Goal: Complete application form

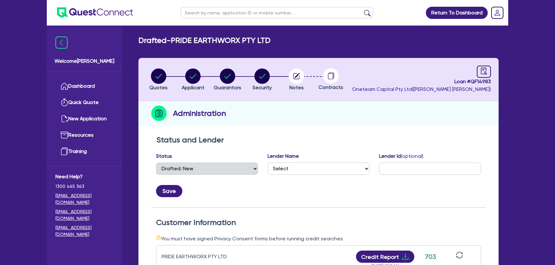
select select "DRAFTED_NEW"
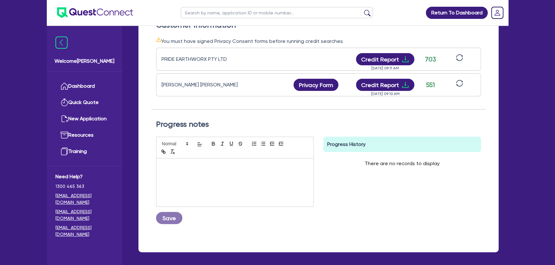
scroll to position [204, 0]
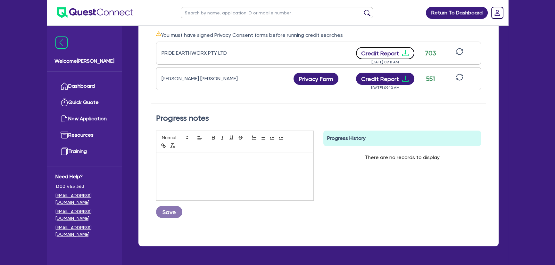
click at [405, 53] on icon "download" at bounding box center [405, 53] width 8 height 8
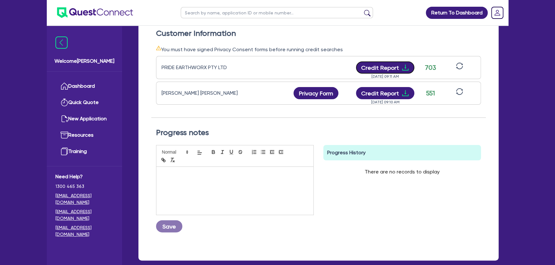
scroll to position [0, 0]
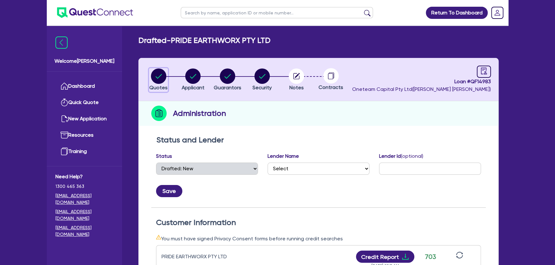
click at [157, 81] on circle "button" at bounding box center [158, 76] width 15 height 15
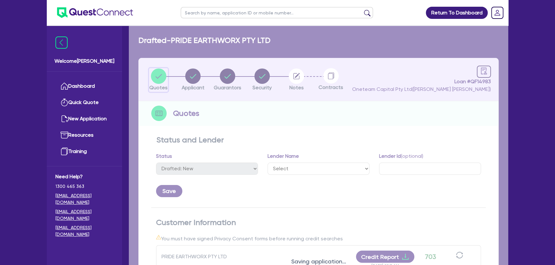
select select "PRIMARY_ASSETS"
select select "YELLOW_GOODS_AND_EXCAVATORS"
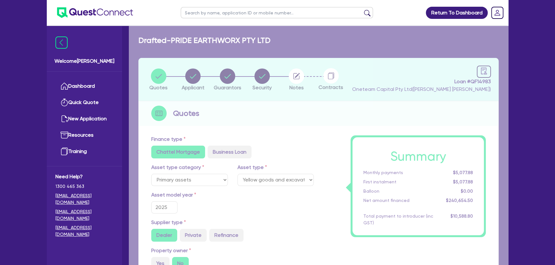
type input "300,000"
type input "60,000"
type input "9,626.18"
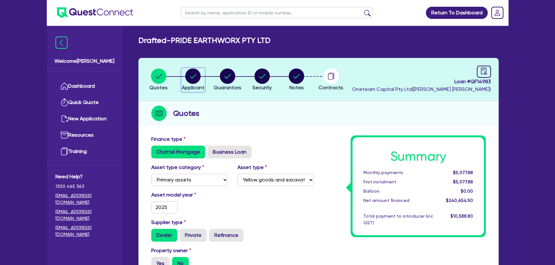
click at [194, 81] on circle "button" at bounding box center [192, 76] width 15 height 15
select select "COMPANY"
select select "BUILDING_CONSTRUCTION"
select select "BUSINESSES_CONSTRUCTION_SERVICES"
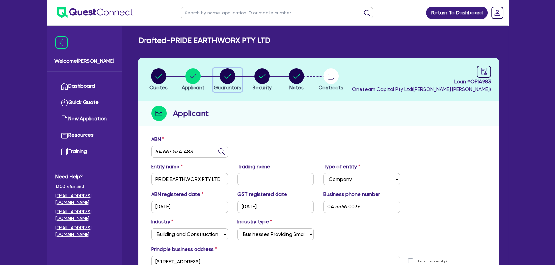
click at [225, 72] on circle "button" at bounding box center [227, 76] width 15 height 15
select select "MR"
select select "ACT"
select select "SINGLE"
select select "VEHICLE"
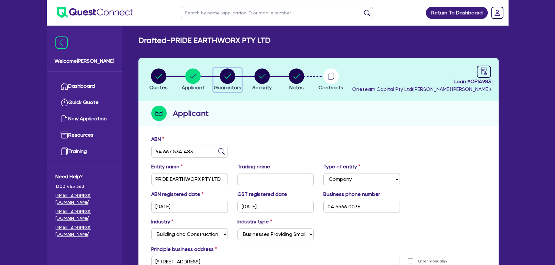
select select "CASH"
select select "HOUSEHOLD_PERSONAL"
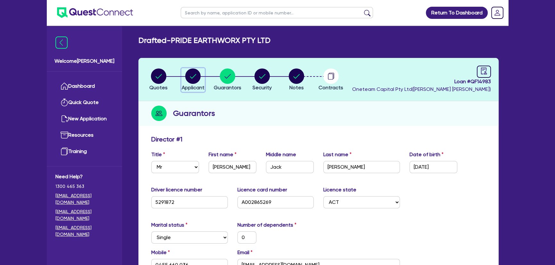
click at [197, 79] on circle "button" at bounding box center [192, 76] width 15 height 15
select select "COMPANY"
select select "BUILDING_CONSTRUCTION"
select select "BUSINESSES_CONSTRUCTION_SERVICES"
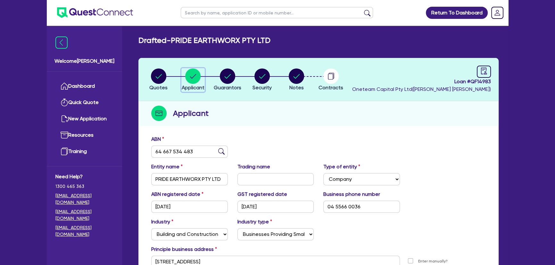
scroll to position [74, 0]
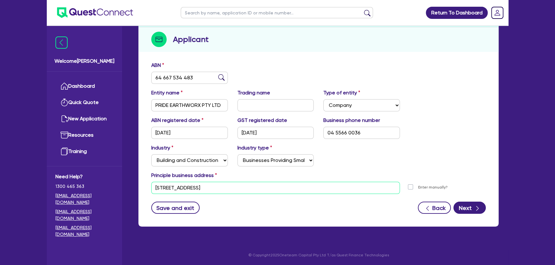
click at [229, 192] on input "15 Swallow St Dunlop ACT 2615" at bounding box center [275, 188] width 248 height 12
paste input "44 MERCY STREET BOMBALA NSW, 2632"
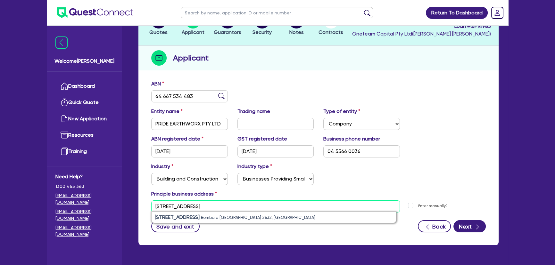
scroll to position [58, 0]
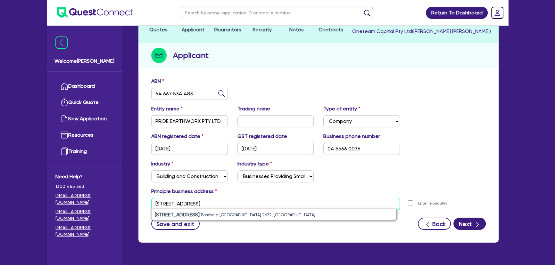
type input "44 MERCY STREET BOMBALA NSW, 2632"
click at [487, 191] on div "Principle business address" at bounding box center [318, 193] width 344 height 10
click at [82, 17] on img at bounding box center [95, 12] width 76 height 11
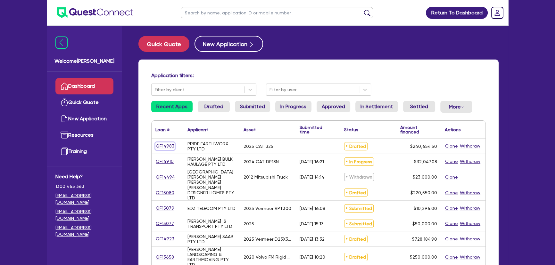
click at [168, 147] on link "QF14983" at bounding box center [164, 145] width 19 height 7
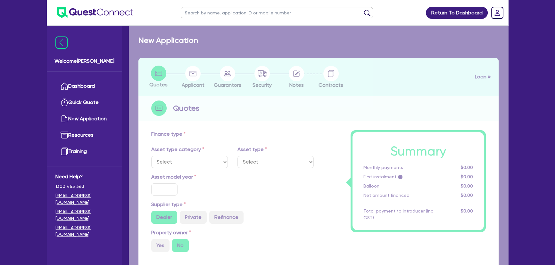
select select "PRIMARY_ASSETS"
type input "2025"
type input "300,000"
type input "60,000"
type input "4"
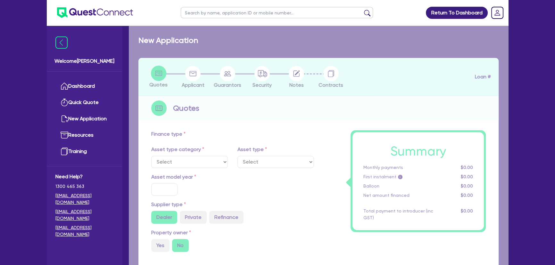
type input "9,626.18"
type input "8.15"
select select "YELLOW_GOODS_AND_EXCAVATORS"
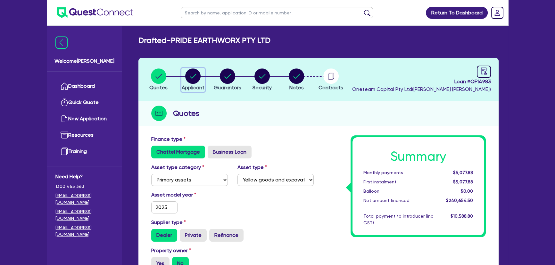
click at [195, 86] on span "Applicant" at bounding box center [193, 88] width 23 height 6
select select "COMPANY"
select select "BUILDING_CONSTRUCTION"
select select "BUSINESSES_CONSTRUCTION_SERVICES"
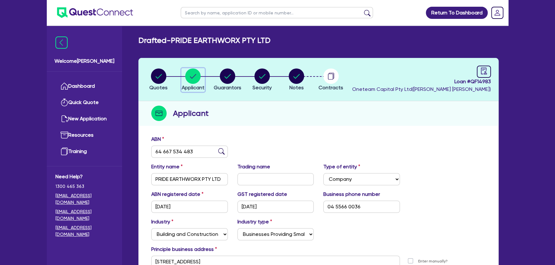
scroll to position [74, 0]
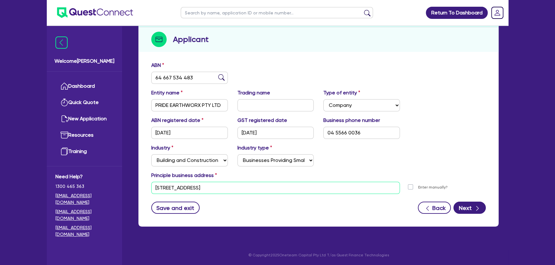
drag, startPoint x: 237, startPoint y: 187, endPoint x: 153, endPoint y: 186, distance: 83.6
click at [153, 186] on input "15 Swallow St Dunlop ACT 2615" at bounding box center [275, 188] width 248 height 12
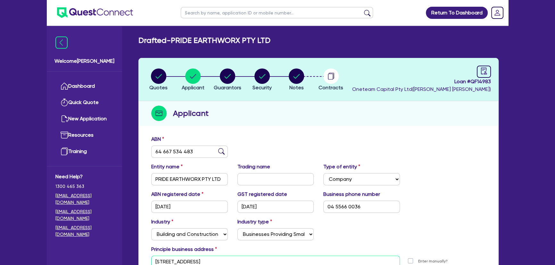
scroll to position [0, 0]
click at [221, 75] on circle "button" at bounding box center [227, 76] width 15 height 15
select select "MR"
select select "ACT"
select select "SINGLE"
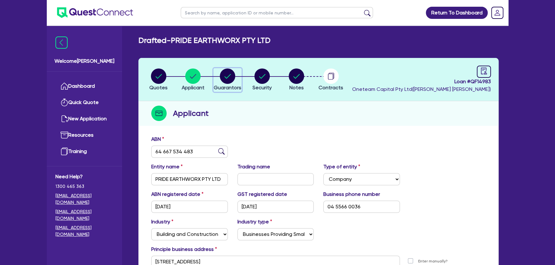
select select "VEHICLE"
select select "CASH"
select select "HOUSEHOLD_PERSONAL"
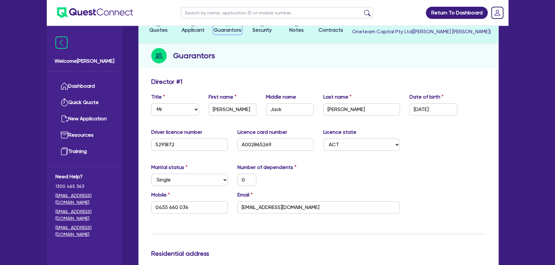
scroll to position [175, 0]
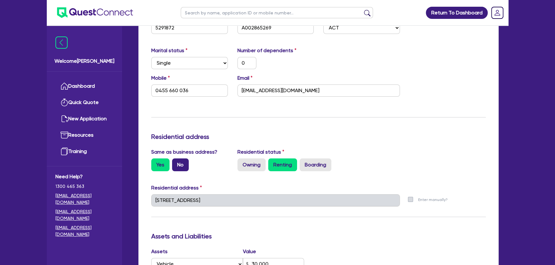
click at [179, 167] on label "No" at bounding box center [180, 165] width 17 height 13
click at [176, 163] on input "No" at bounding box center [174, 161] width 4 height 4
radio input "true"
type input "0"
type input "0455 660 036"
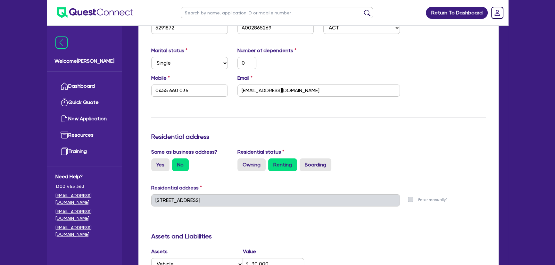
type input "30,000"
type input "60,000"
type input "25,000"
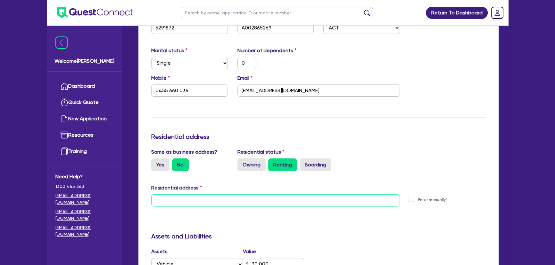
click at [179, 204] on input "text" at bounding box center [275, 200] width 248 height 12
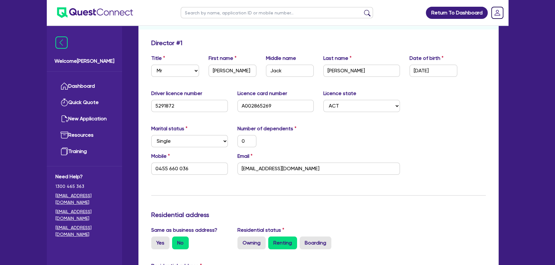
scroll to position [0, 0]
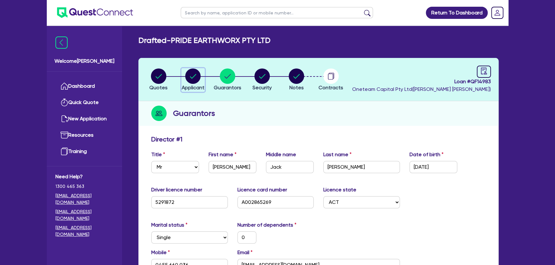
click at [198, 74] on circle "button" at bounding box center [192, 76] width 15 height 15
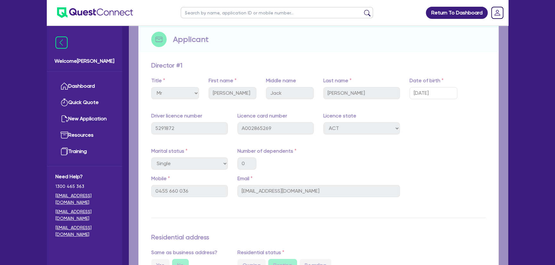
select select "COMPANY"
select select "BUILDING_CONSTRUCTION"
select select "BUSINESSES_CONSTRUCTION_SERVICES"
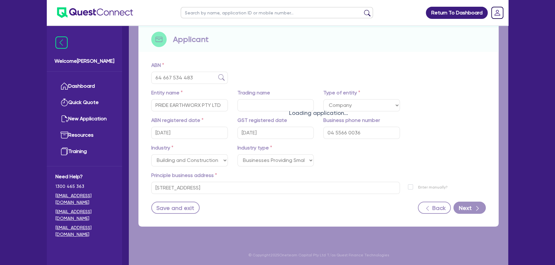
scroll to position [69, 0]
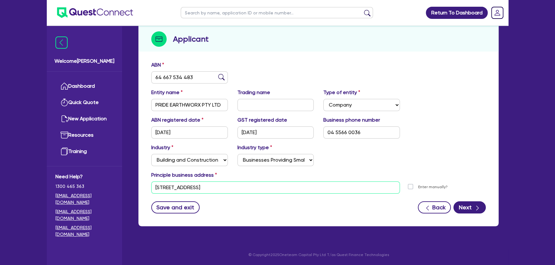
drag, startPoint x: 233, startPoint y: 187, endPoint x: 147, endPoint y: 189, distance: 86.2
click at [147, 189] on div "15 Swallow St Dunlop ACT 2615" at bounding box center [275, 188] width 258 height 12
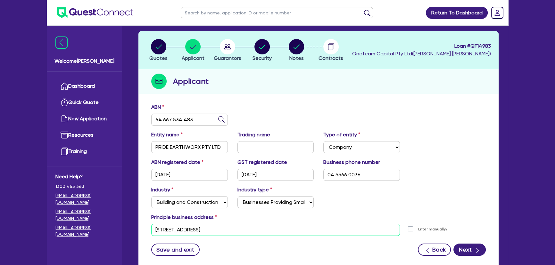
scroll to position [0, 0]
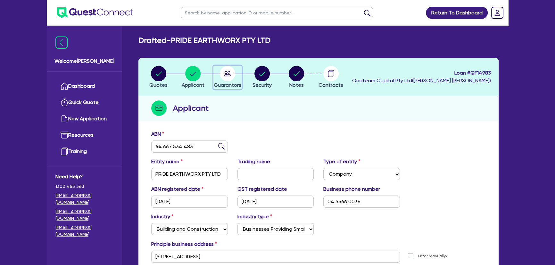
click at [225, 68] on circle "button" at bounding box center [227, 73] width 15 height 15
select select "MR"
select select "ACT"
select select "SINGLE"
select select "VEHICLE"
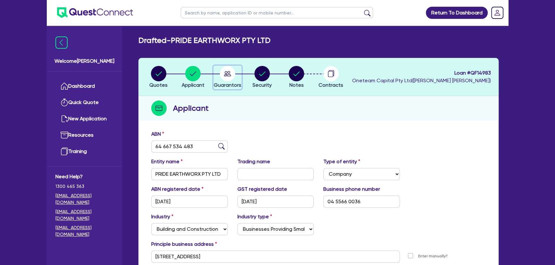
select select "CASH"
select select "HOUSEHOLD_PERSONAL"
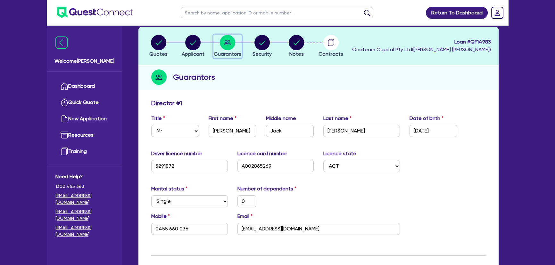
scroll to position [175, 0]
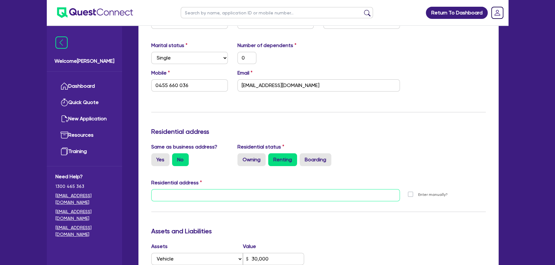
click at [192, 191] on input "text" at bounding box center [275, 195] width 248 height 12
paste input "15 Swallow St Dunlop ACT 2615"
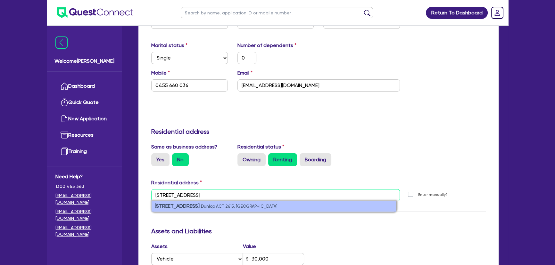
type input "15 Swallow St Dunlop ACT 2615"
click at [223, 210] on li "15 Swallow St Dunlop ACT 2615, Australia" at bounding box center [273, 206] width 244 height 11
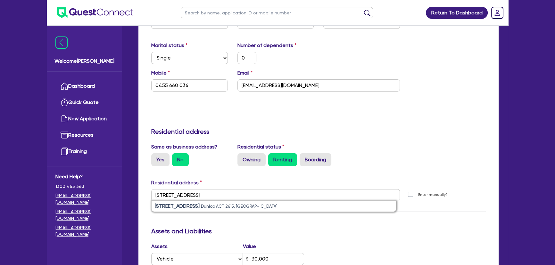
type input "0"
type input "0455 660 036"
type input "30,000"
type input "60,000"
type input "25,000"
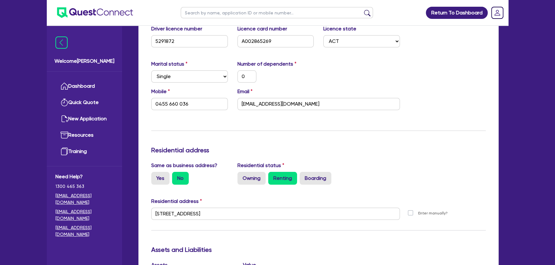
scroll to position [0, 0]
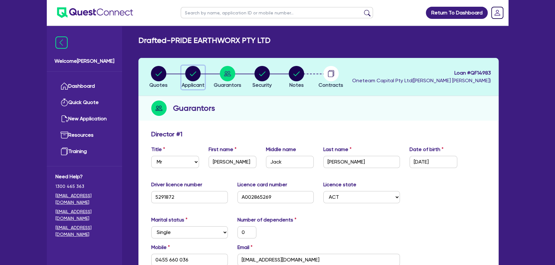
click at [186, 78] on icon "button" at bounding box center [192, 73] width 15 height 15
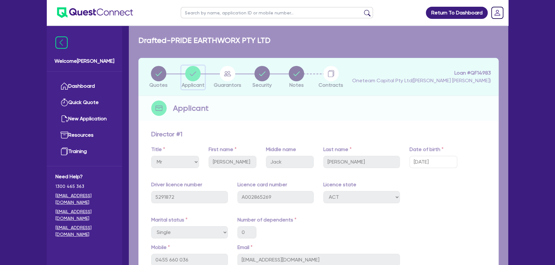
select select "COMPANY"
select select "BUILDING_CONSTRUCTION"
select select "BUSINESSES_CONSTRUCTION_SERVICES"
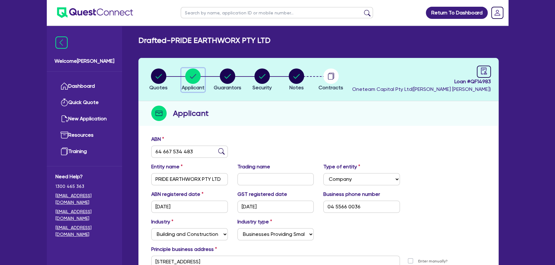
scroll to position [71, 0]
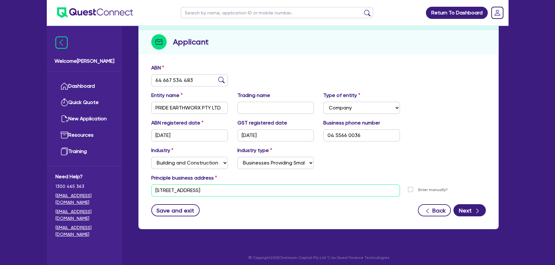
click at [239, 191] on input "15 Swallow St Dunlop ACT 2615" at bounding box center [275, 190] width 248 height 12
drag, startPoint x: 228, startPoint y: 193, endPoint x: 143, endPoint y: 194, distance: 84.9
click at [143, 194] on div "ABN 64 667 534 483 Entity name PRIDE EARTHWORX PTY LTD Trading name Type of ent…" at bounding box center [318, 145] width 360 height 168
paste input "44 MERCY STREET BOMBALA NSW, 2632"
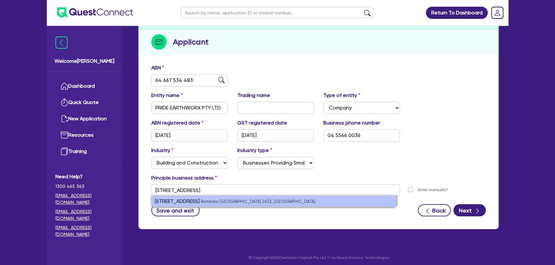
click at [227, 204] on li "44 Mercy Street Bombala NSW 2632, Australia" at bounding box center [273, 201] width 244 height 11
type input "44 Mercy St Bombala NSW 2632"
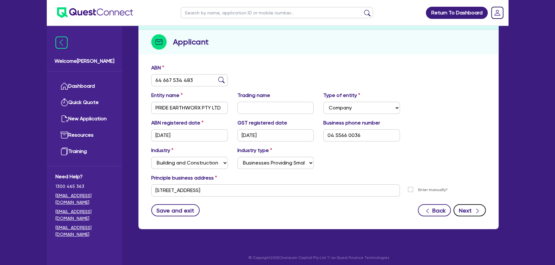
click at [466, 212] on button "Next" at bounding box center [469, 210] width 32 height 12
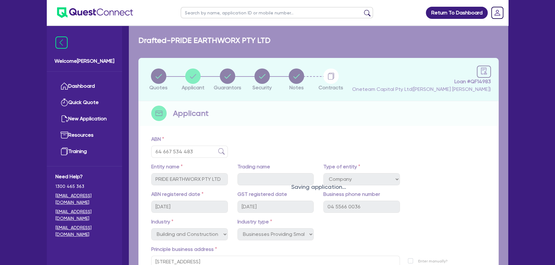
select select "MR"
select select "ACT"
select select "SINGLE"
select select "VEHICLE"
select select "CASH"
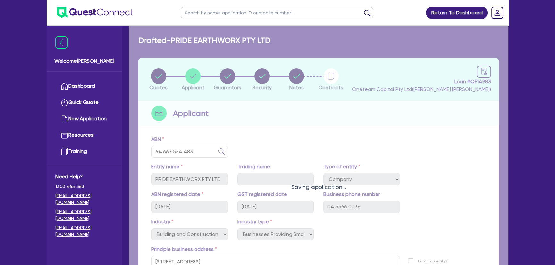
select select "HOUSEHOLD_PERSONAL"
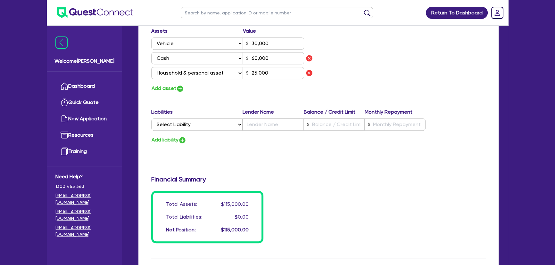
scroll to position [511, 0]
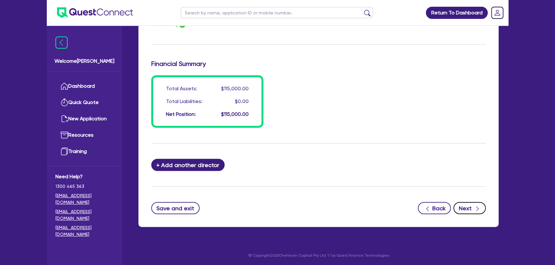
click at [471, 208] on button "Next" at bounding box center [469, 208] width 32 height 12
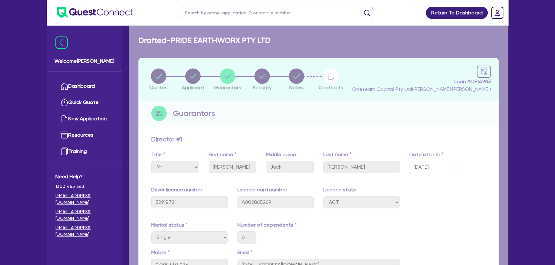
select select "PRIMARY_ASSETS"
select select "YELLOW_GOODS_AND_EXCAVATORS"
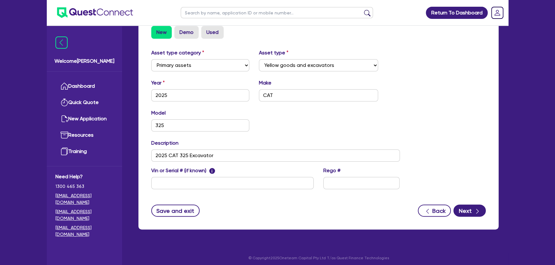
scroll to position [204, 0]
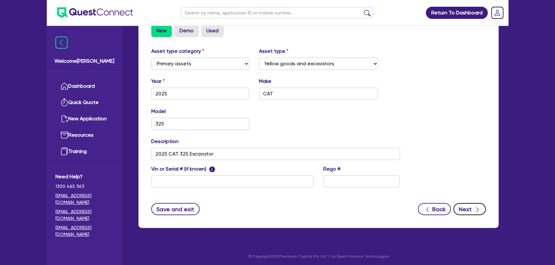
click at [469, 209] on button "Next" at bounding box center [469, 209] width 32 height 12
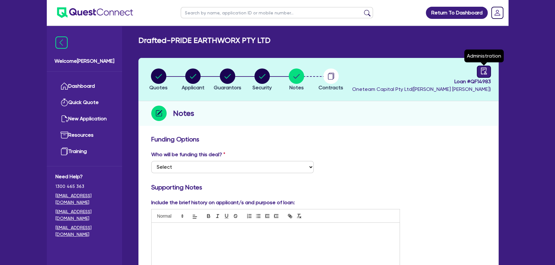
click at [484, 70] on icon "audit" at bounding box center [483, 71] width 7 height 7
select select "DRAFTED_NEW"
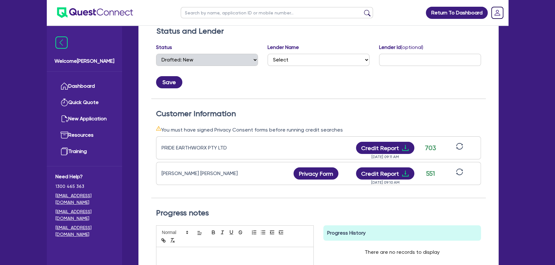
scroll to position [77, 0]
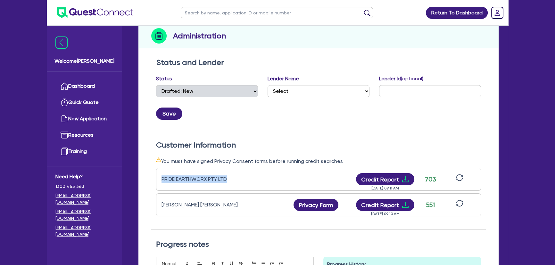
drag, startPoint x: 236, startPoint y: 180, endPoint x: 142, endPoint y: 179, distance: 93.5
click at [142, 179] on div "Status and Lender Status Select Quoted Drafted: New Drafted: Amended Submitted:…" at bounding box center [318, 214] width 360 height 318
click at [248, 139] on div "Customer Information You must have signed Privacy Consent forms before running …" at bounding box center [318, 180] width 334 height 100
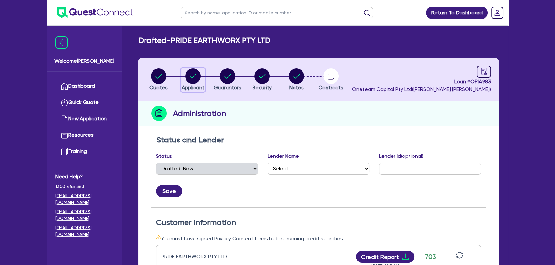
click at [189, 80] on circle "button" at bounding box center [192, 76] width 15 height 15
select select "COMPANY"
select select "BUILDING_CONSTRUCTION"
select select "BUSINESSES_CONSTRUCTION_SERVICES"
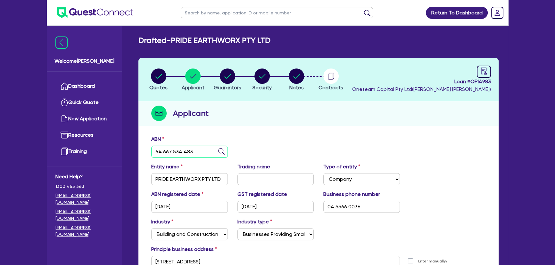
drag, startPoint x: 199, startPoint y: 150, endPoint x: 137, endPoint y: 151, distance: 61.8
click at [137, 151] on div "Quotes Applicant Guarantors Security Notes Contracts Loan # QF14983 Oneteam Cap…" at bounding box center [319, 183] width 370 height 250
drag, startPoint x: 168, startPoint y: 78, endPoint x: 164, endPoint y: 78, distance: 3.8
click at [167, 78] on li "Quotes" at bounding box center [158, 79] width 35 height 22
click at [163, 78] on circle "button" at bounding box center [158, 76] width 15 height 15
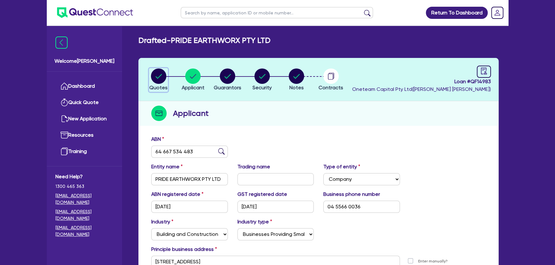
select select "PRIMARY_ASSETS"
select select "YELLOW_GOODS_AND_EXCAVATORS"
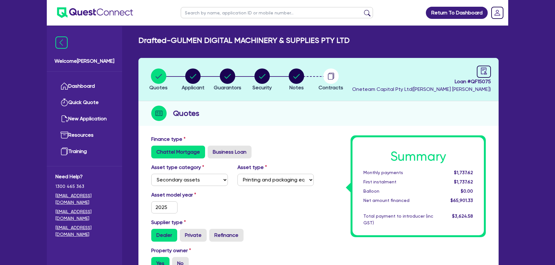
select select "SECONDARY_ASSETS"
select select "PRINTING_AND_PACKAGING_EQUIPMENT"
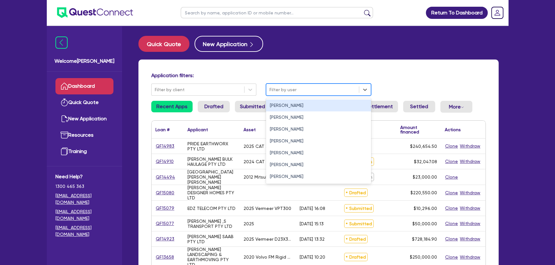
click at [283, 86] on div at bounding box center [312, 90] width 86 height 8
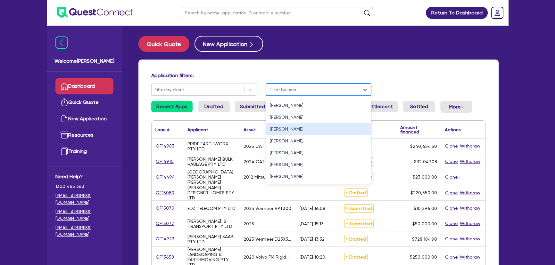
click at [273, 128] on div "[PERSON_NAME]" at bounding box center [318, 129] width 105 height 12
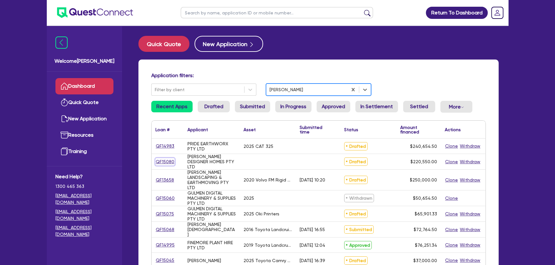
click at [166, 160] on link "QF15080" at bounding box center [164, 161] width 19 height 7
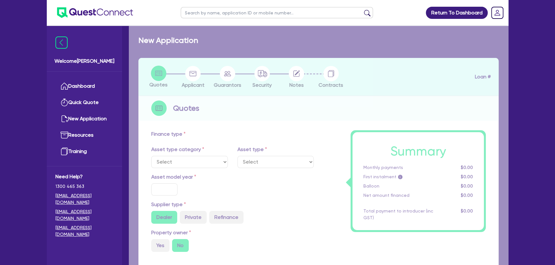
radio input "true"
type input "220,000"
type input "4"
type input "8,822"
type input "17"
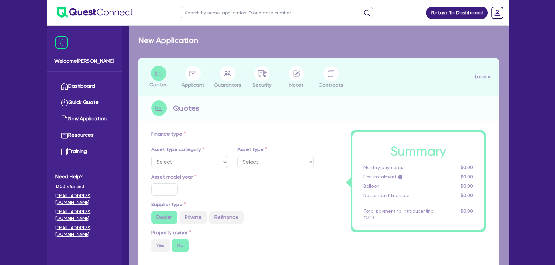
type input "500"
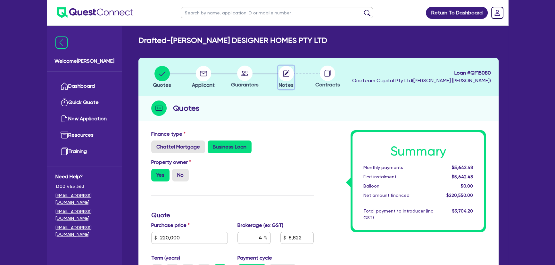
click at [281, 74] on circle "button" at bounding box center [285, 73] width 15 height 15
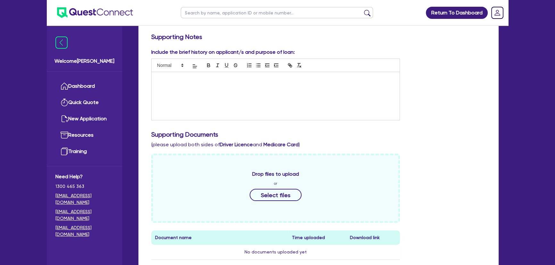
scroll to position [306, 0]
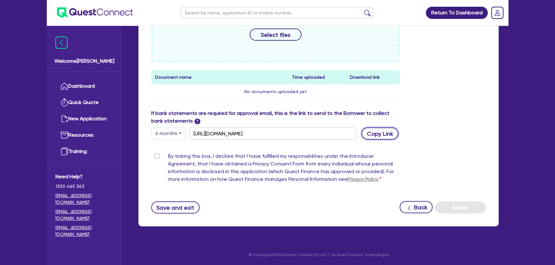
click at [374, 135] on button "Copy Link" at bounding box center [379, 133] width 37 height 12
click at [385, 134] on button "Copy Link" at bounding box center [379, 133] width 37 height 12
click at [390, 134] on button "Copy Link" at bounding box center [379, 133] width 37 height 12
